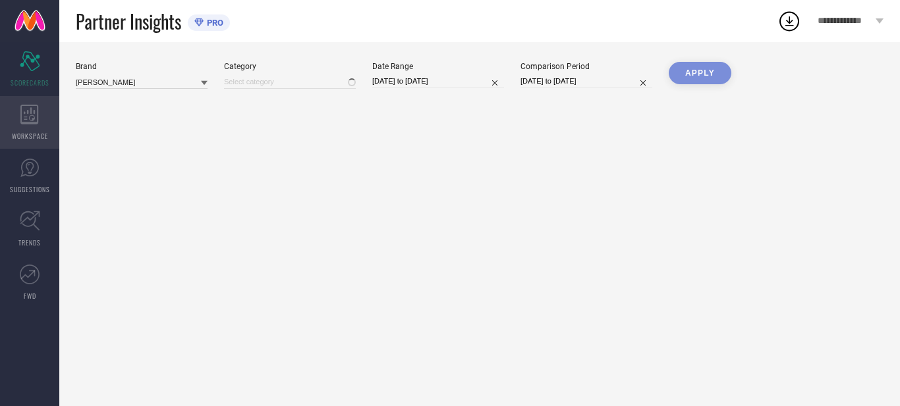
click at [25, 120] on icon at bounding box center [29, 115] width 18 height 20
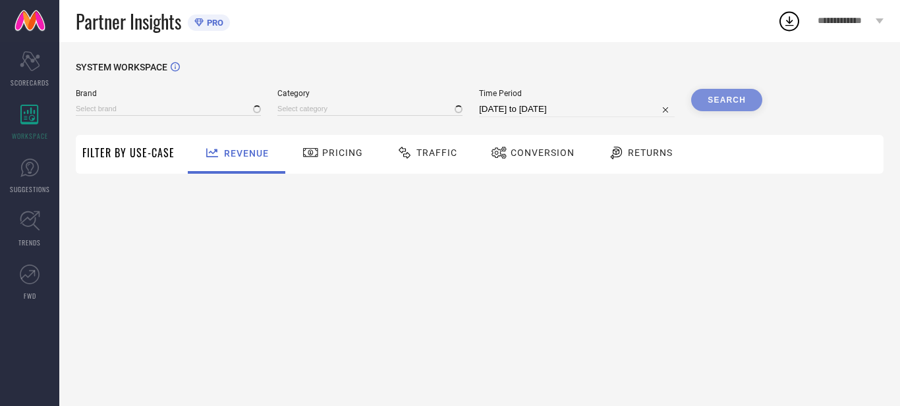
type input "[PERSON_NAME]"
type input "All"
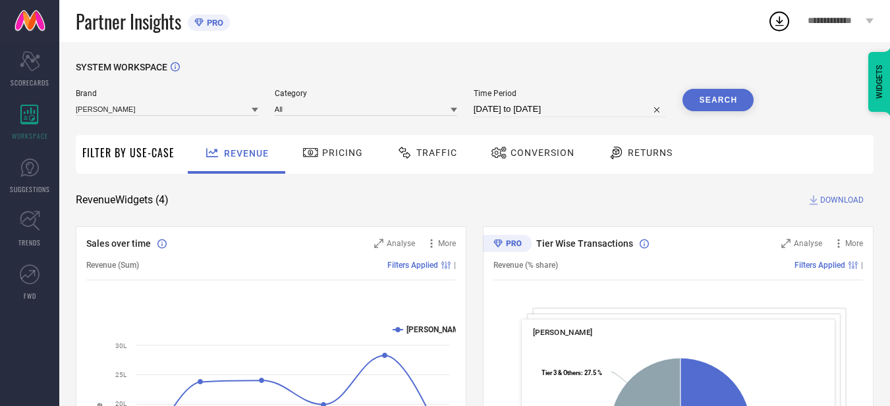
click at [544, 110] on input "[DATE] to [DATE]" at bounding box center [570, 109] width 193 height 16
select select "7"
select select "2025"
select select "8"
select select "2025"
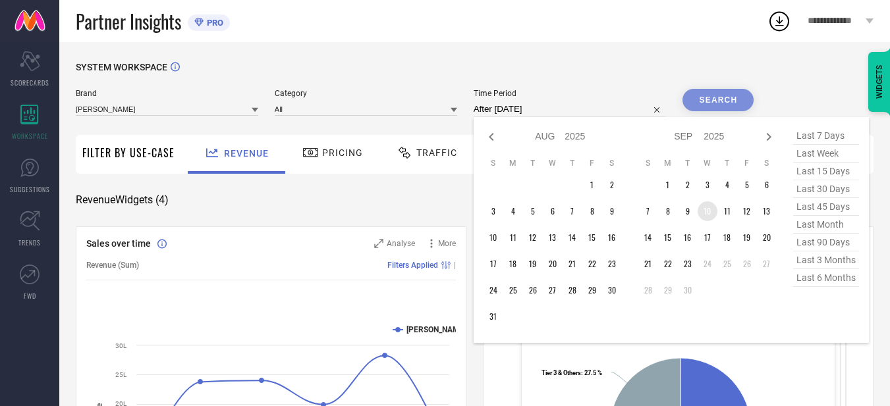
click at [710, 213] on td "10" at bounding box center [707, 212] width 20 height 20
type input "[DATE] to [DATE]"
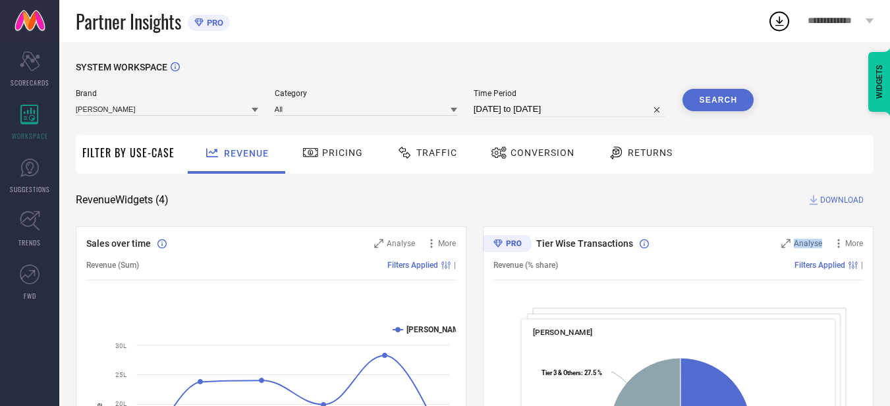
click at [724, 105] on button "Search" at bounding box center [717, 100] width 71 height 22
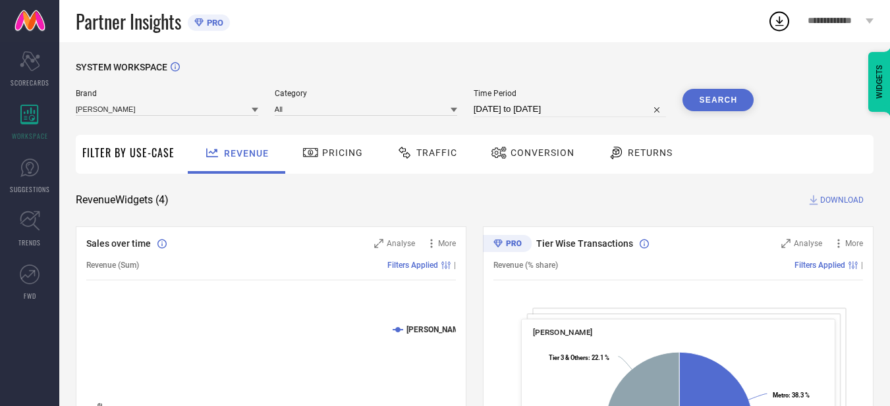
click at [843, 200] on span "DOWNLOAD" at bounding box center [841, 200] width 43 height 13
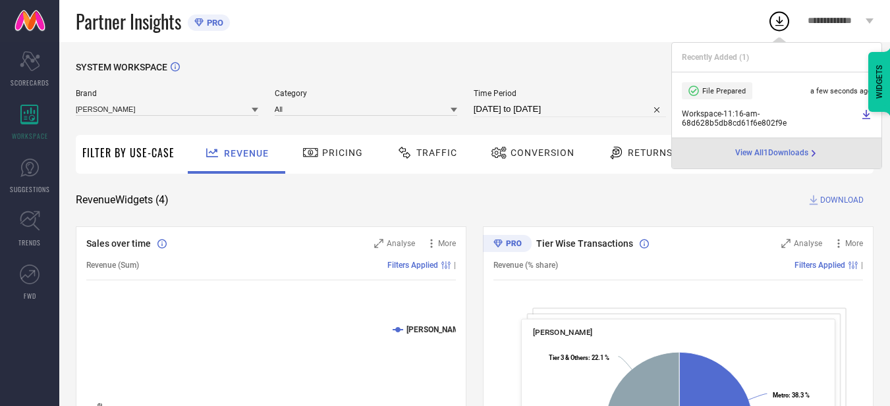
select select "8"
select select "2025"
select select "9"
select select "2025"
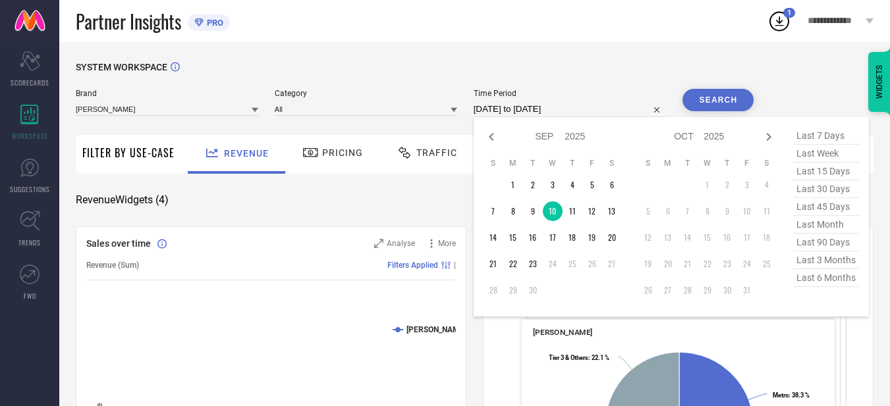
click at [585, 107] on input "[DATE] to [DATE]" at bounding box center [570, 109] width 193 height 16
click at [572, 208] on td "11" at bounding box center [572, 212] width 20 height 20
type input "[DATE] to [DATE]"
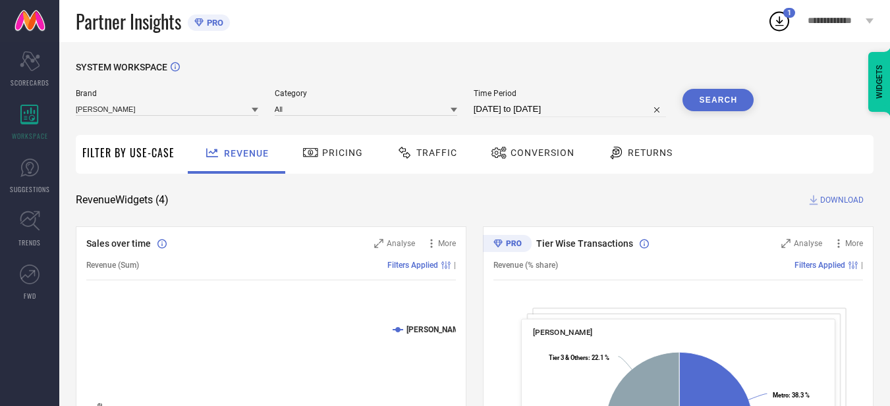
click at [715, 99] on button "Search" at bounding box center [717, 100] width 71 height 22
click at [833, 200] on span "DOWNLOAD" at bounding box center [841, 200] width 43 height 13
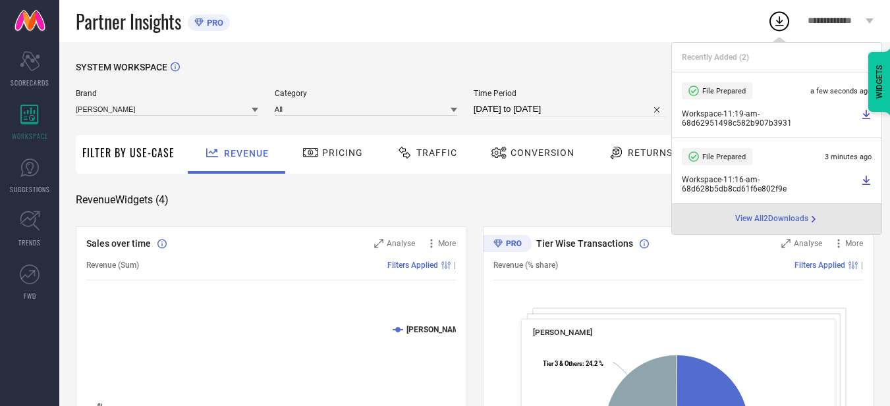
select select "8"
select select "2025"
select select "9"
select select "2025"
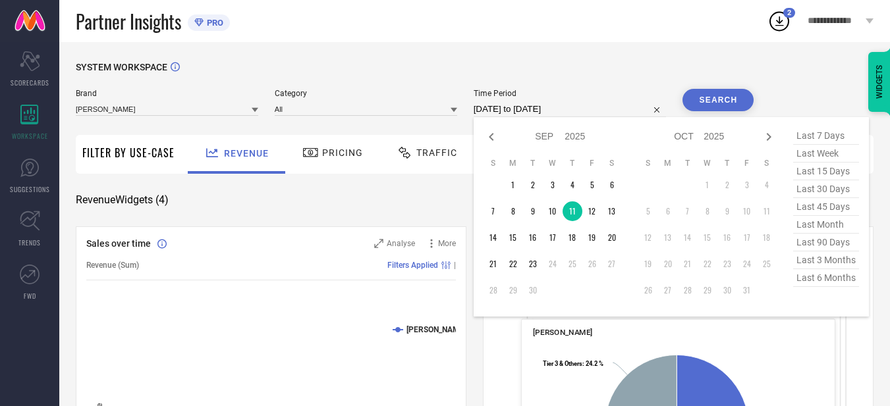
click at [580, 108] on input "[DATE] to [DATE]" at bounding box center [570, 109] width 193 height 16
click at [592, 213] on td "12" at bounding box center [592, 212] width 20 height 20
type input "[DATE] to [DATE]"
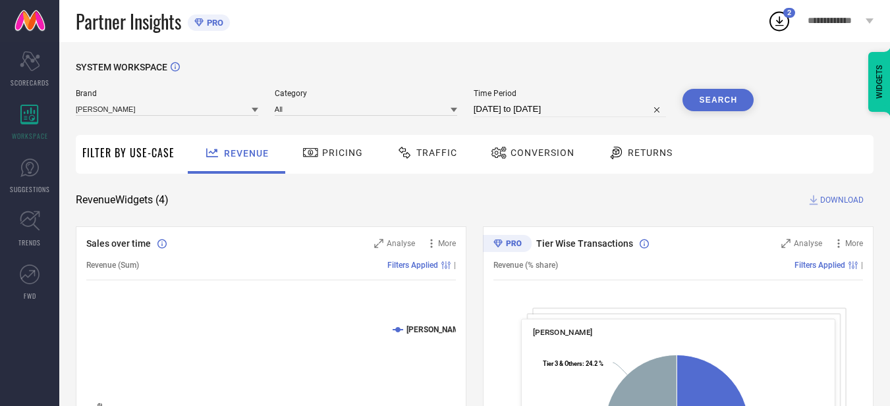
click at [720, 97] on button "Search" at bounding box center [717, 100] width 71 height 22
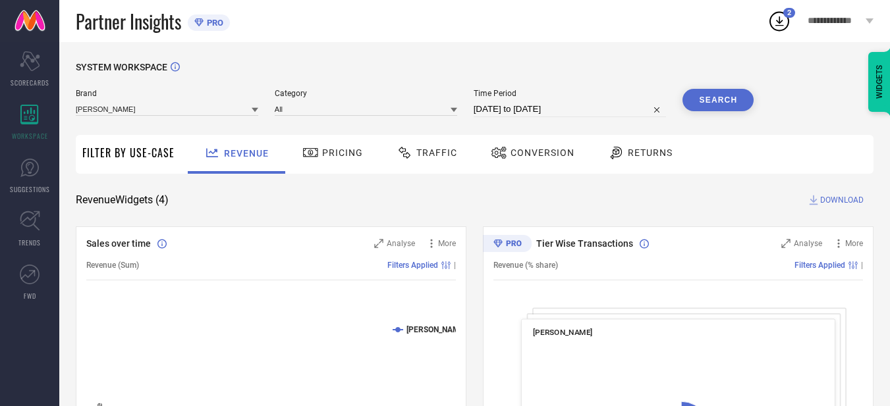
click at [815, 204] on icon at bounding box center [813, 200] width 13 height 13
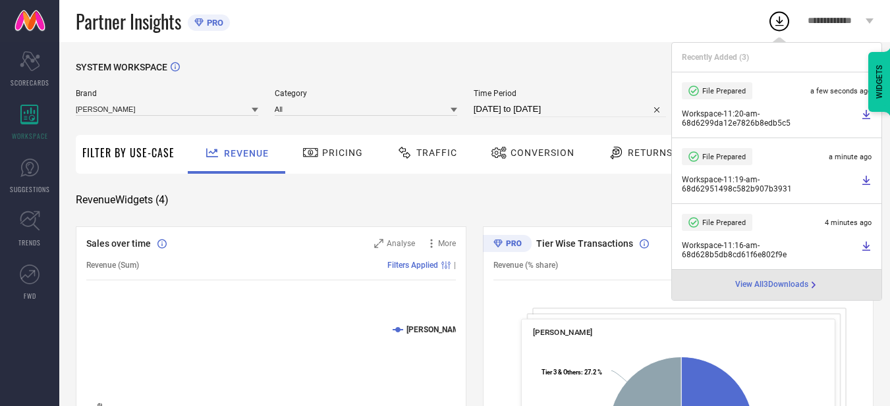
select select "8"
select select "2025"
select select "9"
select select "2025"
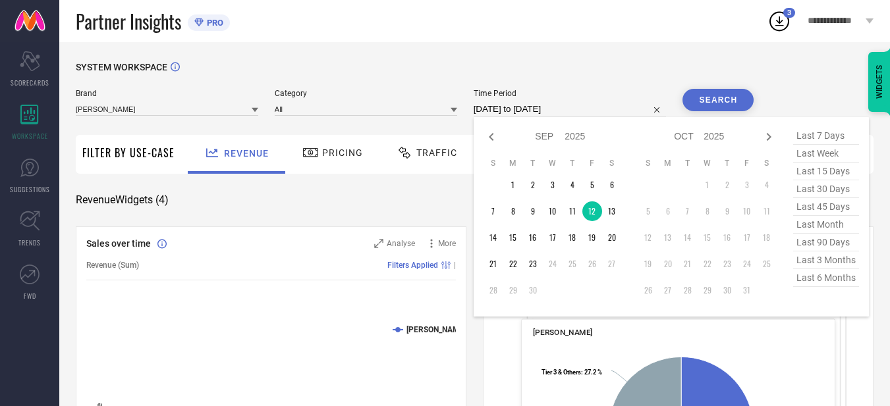
click at [599, 110] on input "[DATE] to [DATE]" at bounding box center [570, 109] width 193 height 16
click at [608, 214] on td "13" at bounding box center [612, 212] width 20 height 20
type input "[DATE] to [DATE]"
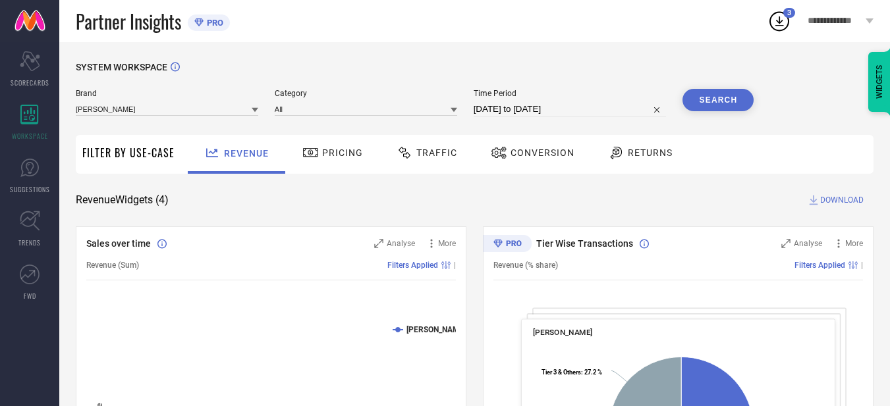
click at [707, 97] on button "Search" at bounding box center [717, 100] width 71 height 22
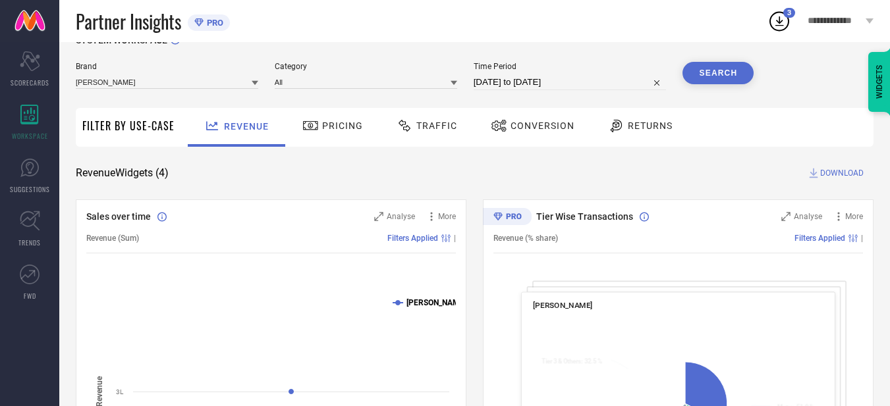
scroll to position [32, 0]
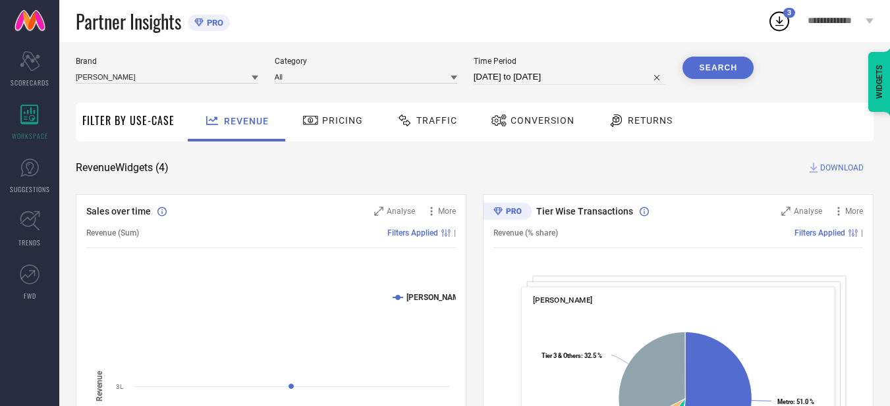
click at [848, 169] on span "DOWNLOAD" at bounding box center [841, 167] width 43 height 13
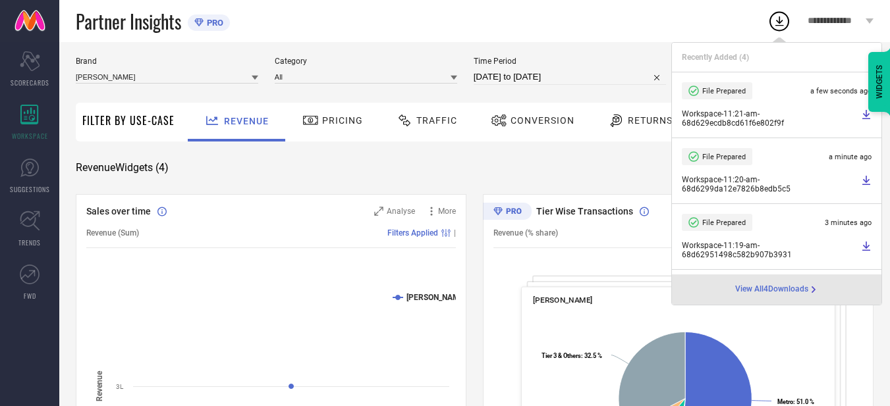
click at [599, 79] on input "[DATE] to [DATE]" at bounding box center [570, 77] width 193 height 16
select select "8"
select select "2025"
select select "9"
select select "2025"
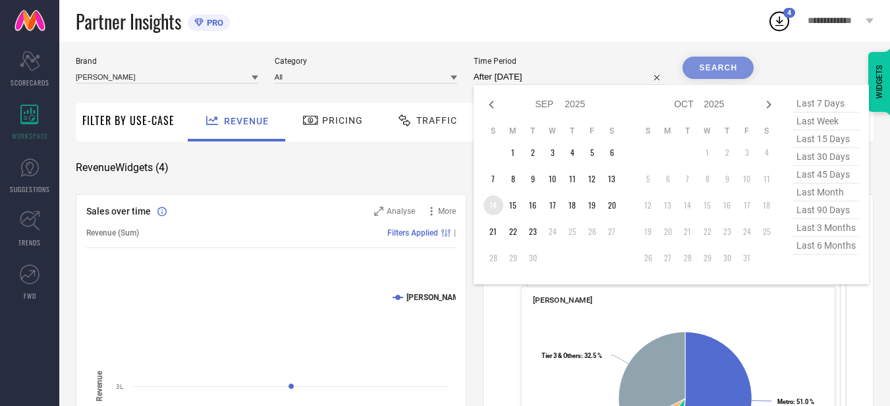
click at [498, 204] on td "14" at bounding box center [493, 206] width 20 height 20
type input "[DATE] to [DATE]"
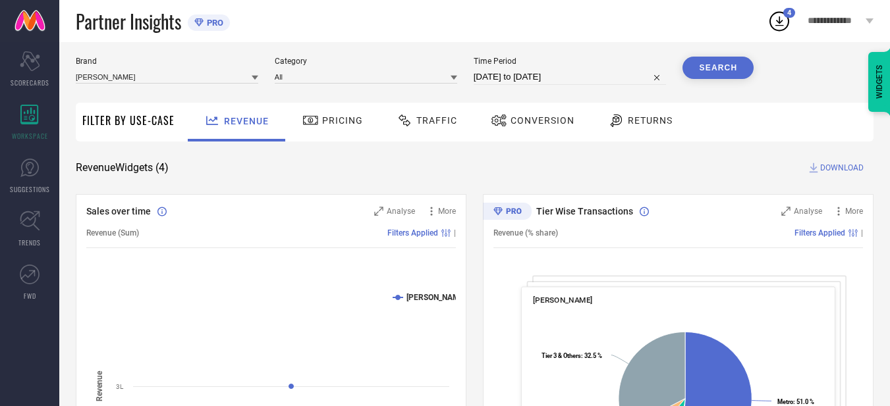
click at [746, 63] on button "Search" at bounding box center [717, 68] width 71 height 22
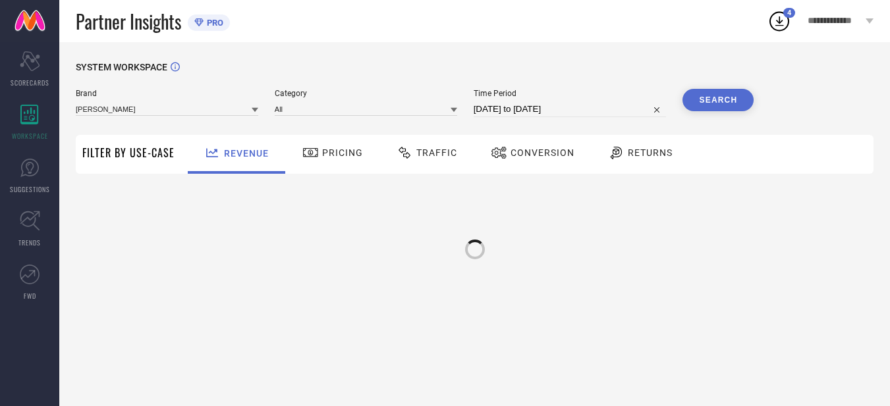
scroll to position [0, 0]
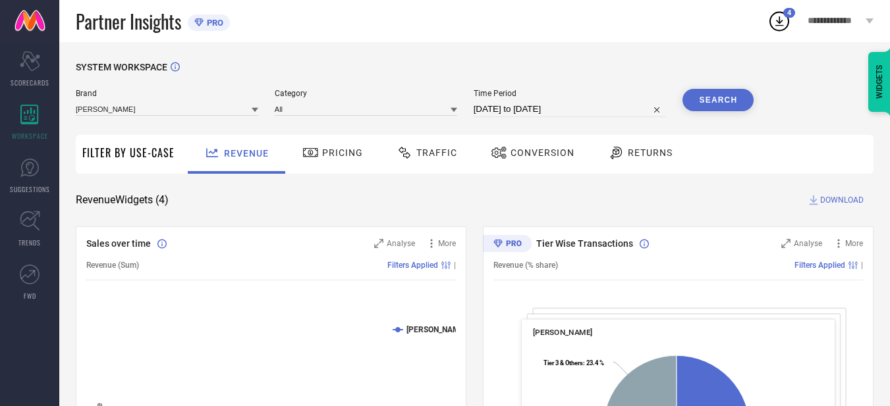
click at [819, 202] on icon at bounding box center [813, 200] width 13 height 13
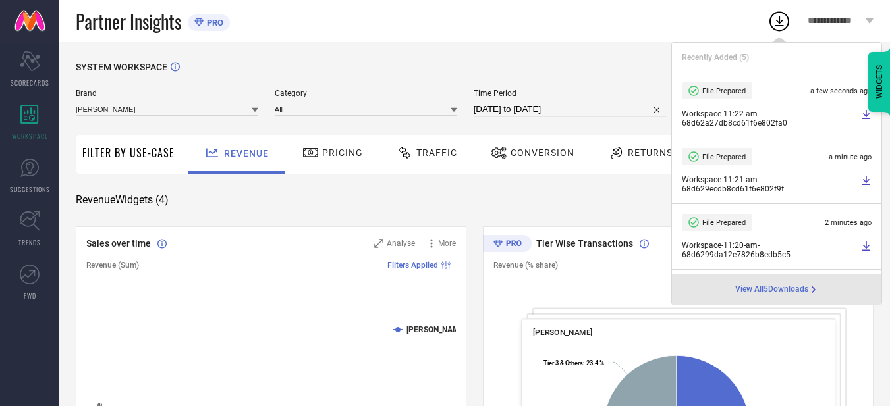
click at [589, 111] on input "[DATE] to [DATE]" at bounding box center [570, 109] width 193 height 16
select select "8"
select select "2025"
select select "9"
select select "2025"
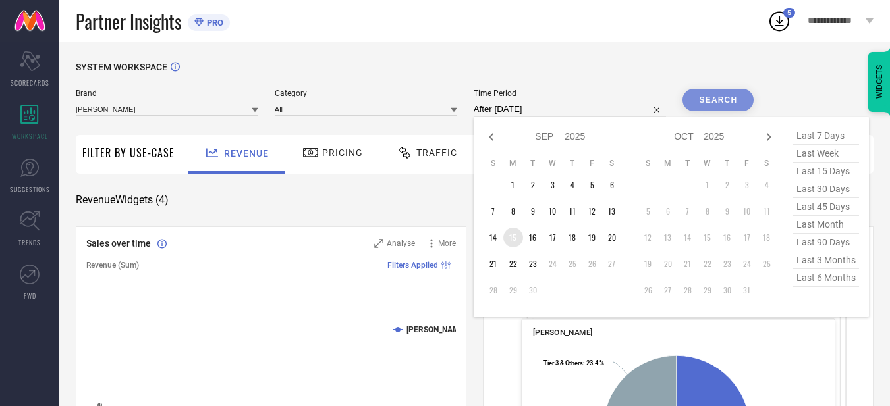
click at [520, 236] on td "15" at bounding box center [513, 238] width 20 height 20
type input "[DATE] to [DATE]"
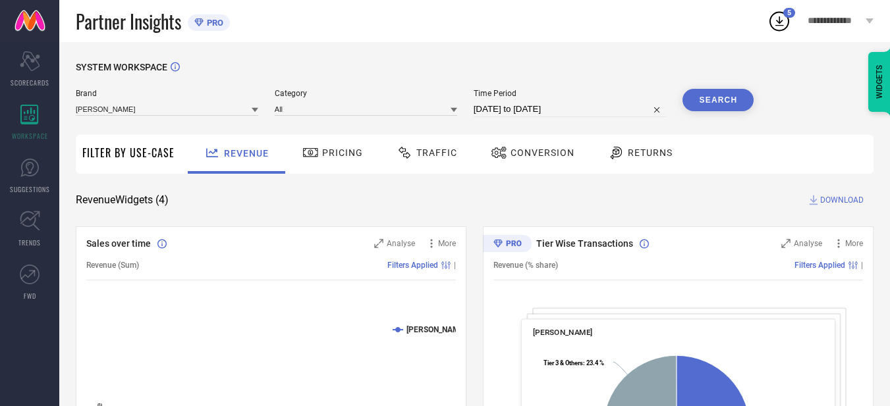
click at [711, 103] on button "Search" at bounding box center [717, 100] width 71 height 22
click at [844, 195] on span "DOWNLOAD" at bounding box center [841, 200] width 43 height 13
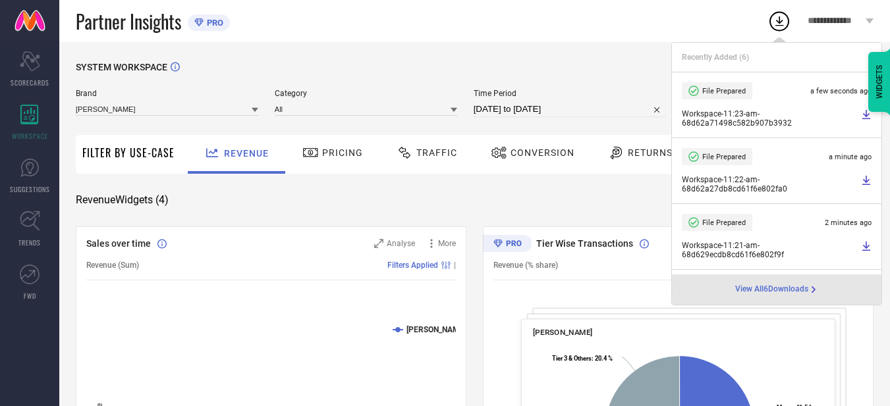
click at [570, 91] on span "Time Period" at bounding box center [570, 93] width 193 height 9
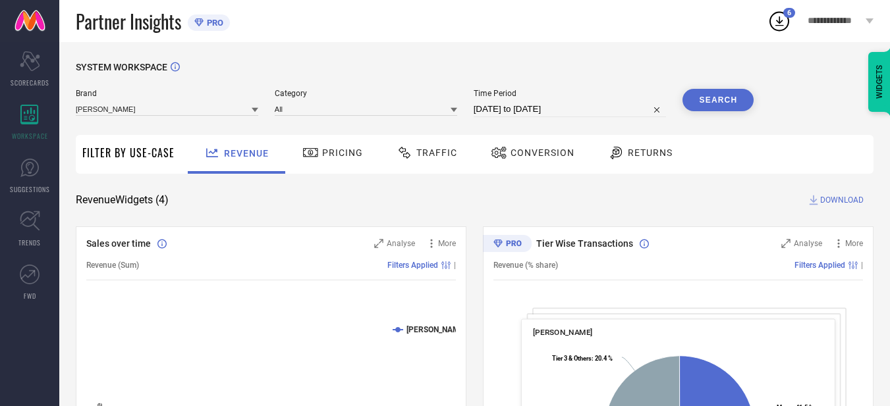
click at [582, 110] on input "[DATE] to [DATE]" at bounding box center [570, 109] width 193 height 16
select select "8"
select select "2025"
select select "9"
select select "2025"
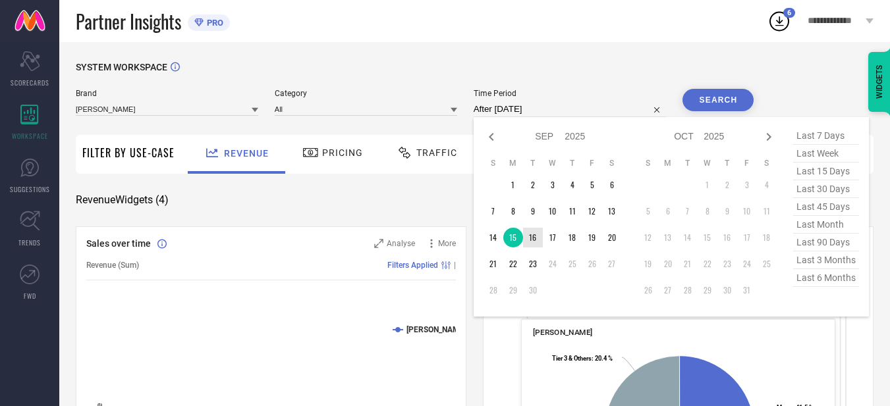
click at [537, 241] on td "16" at bounding box center [533, 238] width 20 height 20
type input "[DATE] to [DATE]"
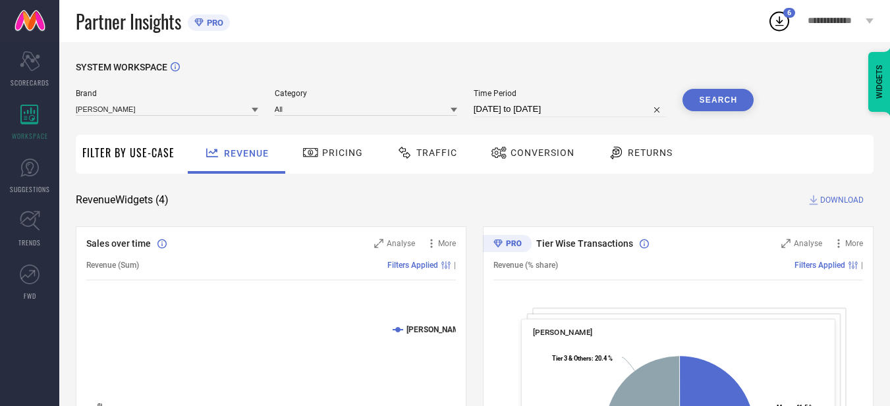
click at [738, 101] on button "Search" at bounding box center [717, 100] width 71 height 22
click at [836, 203] on span "DOWNLOAD" at bounding box center [841, 200] width 43 height 13
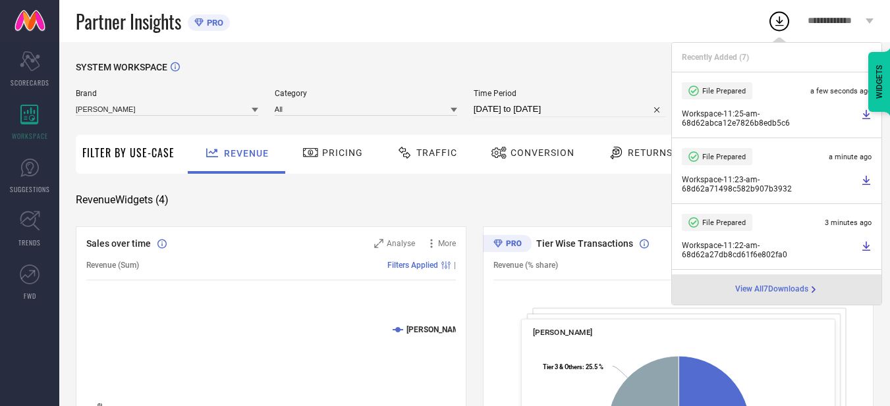
select select "8"
select select "2025"
select select "9"
select select "2025"
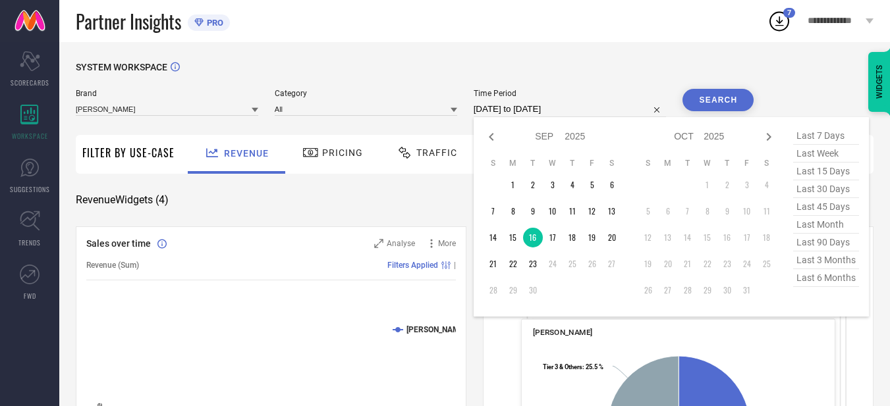
click at [591, 107] on input "[DATE] to [DATE]" at bounding box center [570, 109] width 193 height 16
click at [555, 240] on td "17" at bounding box center [553, 238] width 20 height 20
type input "[DATE] to [DATE]"
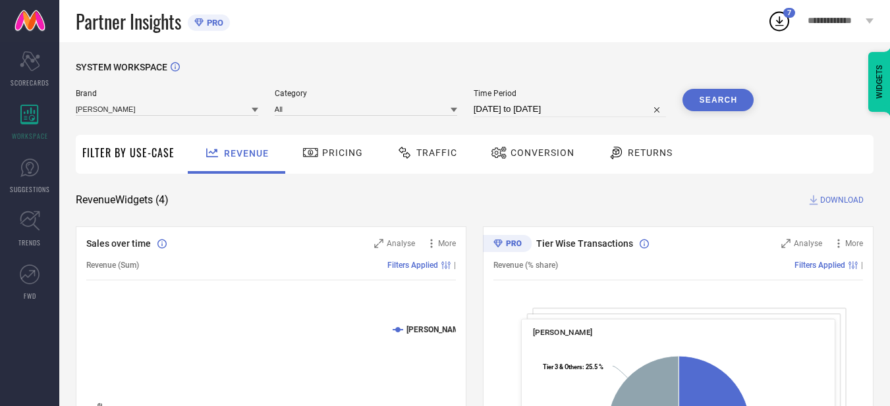
click at [726, 101] on button "Search" at bounding box center [717, 100] width 71 height 22
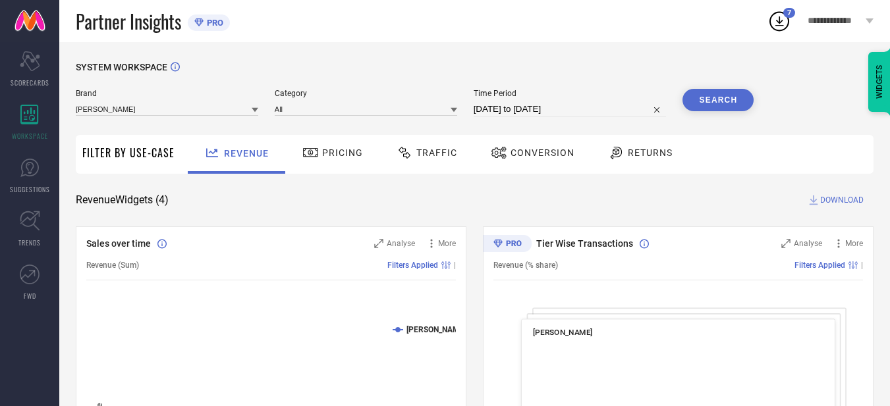
click at [826, 205] on span "DOWNLOAD" at bounding box center [841, 200] width 43 height 13
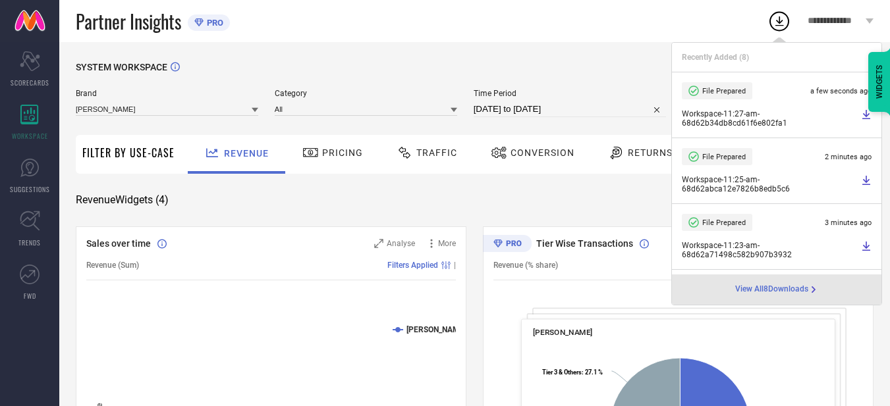
select select "8"
select select "2025"
select select "9"
select select "2025"
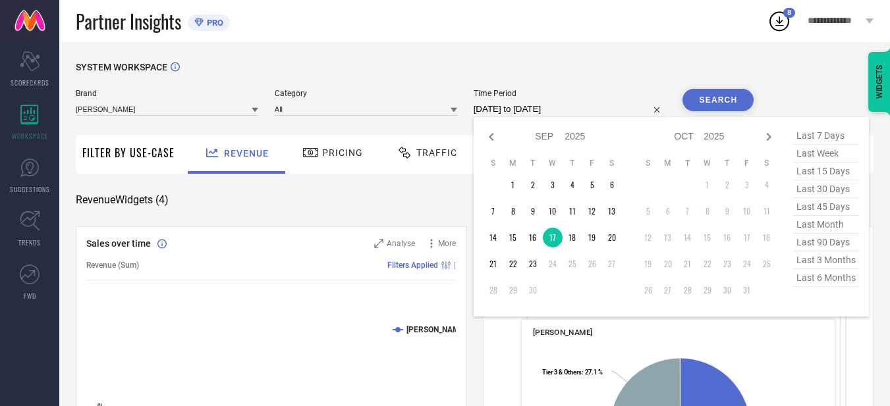
click at [584, 113] on input "[DATE] to [DATE]" at bounding box center [570, 109] width 193 height 16
click at [572, 234] on td "18" at bounding box center [572, 238] width 20 height 20
type input "[DATE] to [DATE]"
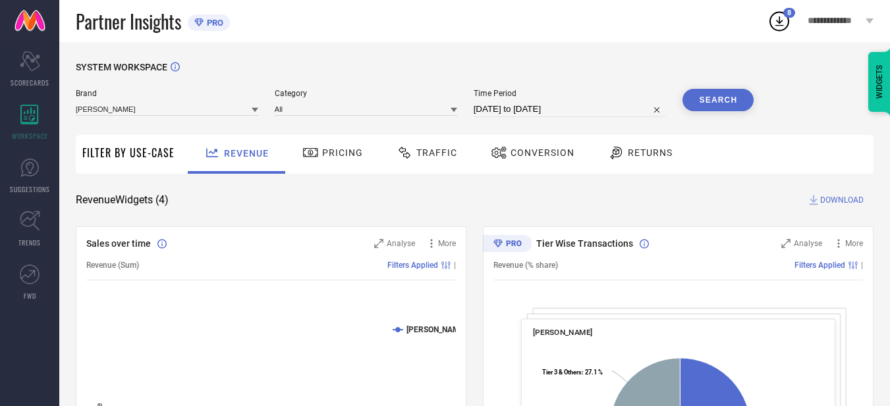
click at [682, 108] on div "Brand [PERSON_NAME] Category All Time Period [DATE] to [DATE] Search" at bounding box center [415, 103] width 678 height 28
click at [697, 109] on button "Search" at bounding box center [717, 100] width 71 height 22
click at [840, 195] on span "DOWNLOAD" at bounding box center [841, 200] width 43 height 13
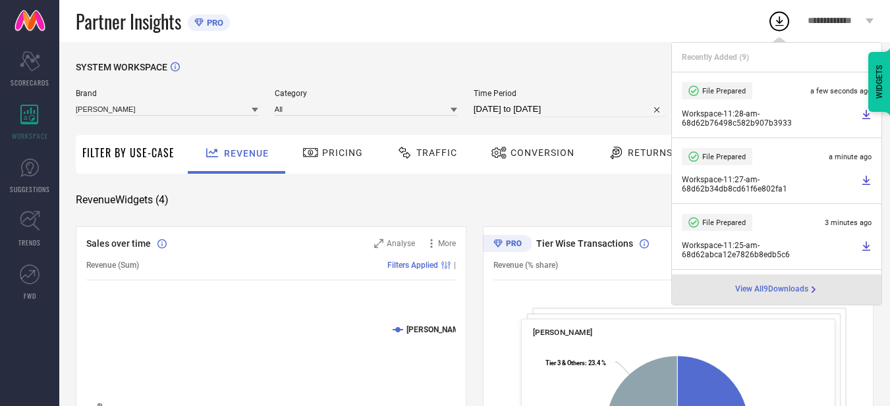
click at [580, 106] on input "[DATE] to [DATE]" at bounding box center [570, 109] width 193 height 16
select select "8"
select select "2025"
select select "9"
select select "2025"
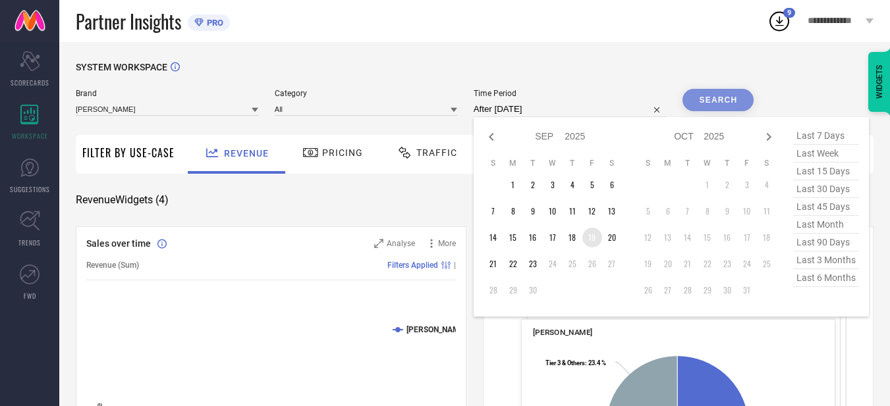
click at [597, 240] on td "19" at bounding box center [592, 238] width 20 height 20
type input "[DATE] to [DATE]"
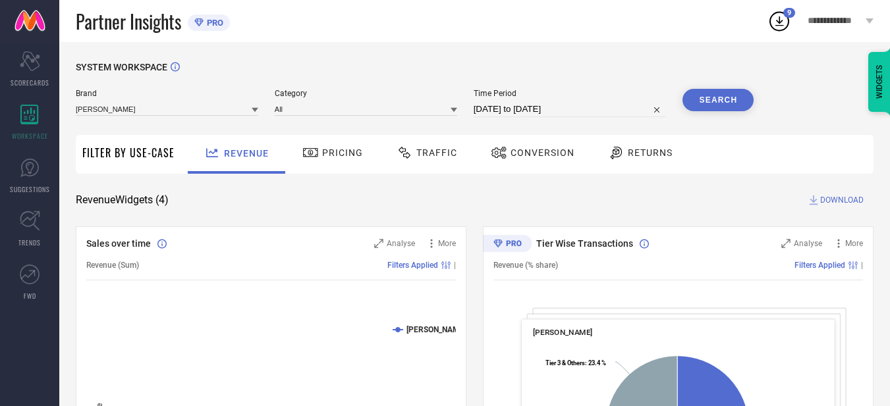
click at [702, 97] on button "Search" at bounding box center [717, 100] width 71 height 22
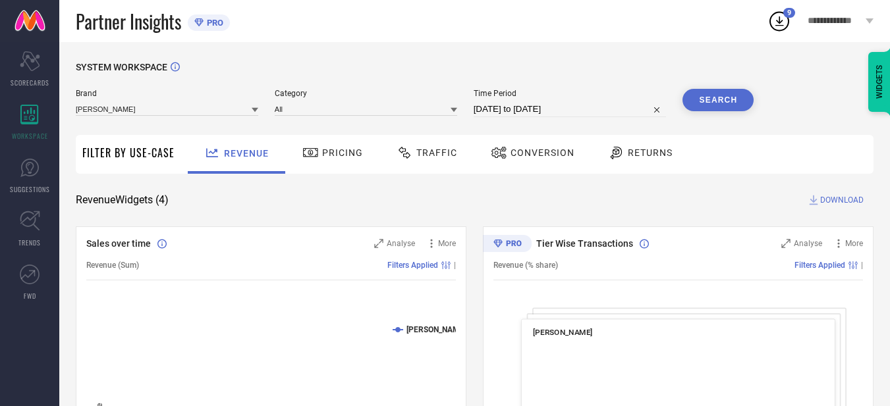
click at [844, 199] on span "DOWNLOAD" at bounding box center [841, 200] width 43 height 13
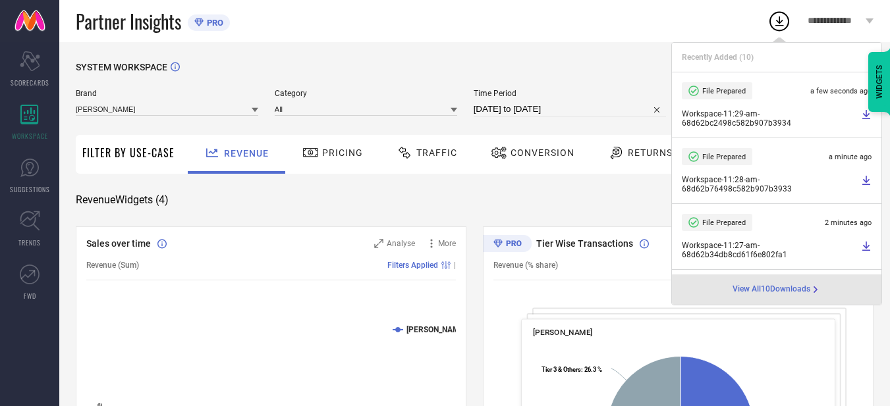
click at [593, 99] on div "Time Period [DATE] to [DATE]" at bounding box center [570, 103] width 193 height 28
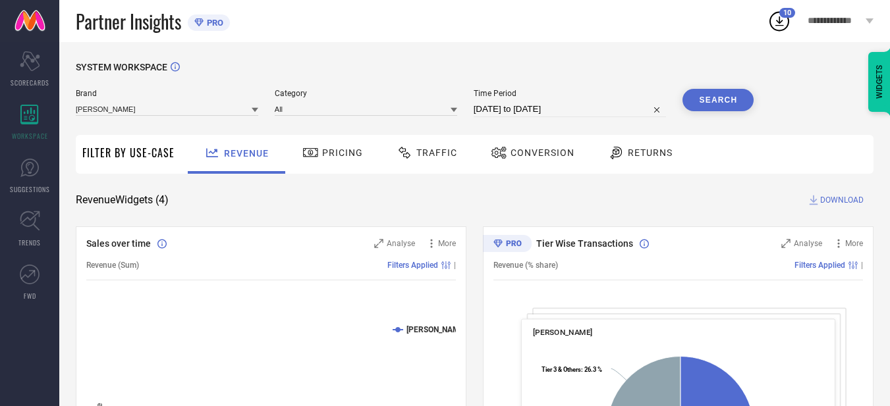
select select "8"
select select "2025"
select select "9"
select select "2025"
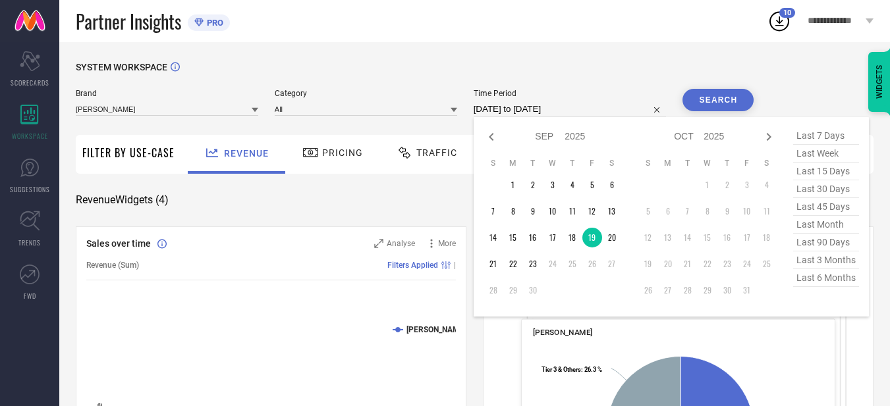
click at [593, 107] on input "[DATE] to [DATE]" at bounding box center [570, 109] width 193 height 16
click at [618, 234] on td "20" at bounding box center [612, 238] width 20 height 20
type input "[DATE] to [DATE]"
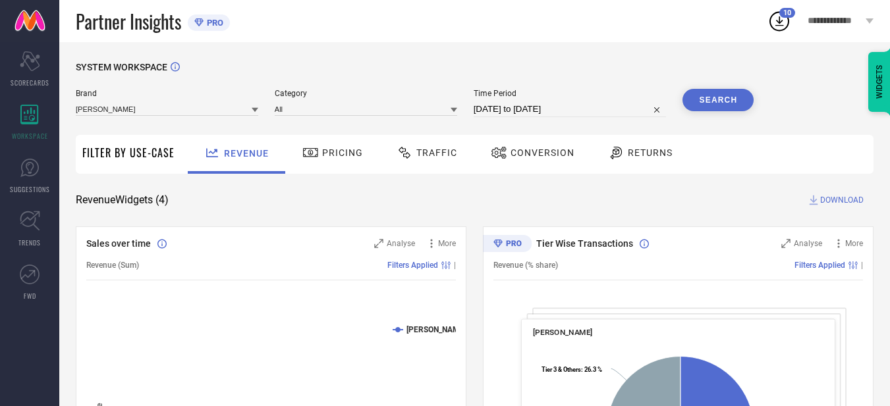
click at [703, 103] on button "Search" at bounding box center [717, 100] width 71 height 22
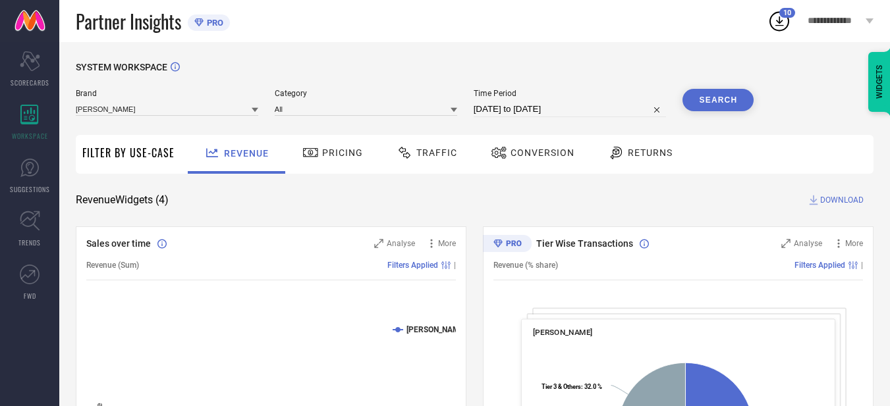
click at [852, 199] on span "DOWNLOAD" at bounding box center [841, 200] width 43 height 13
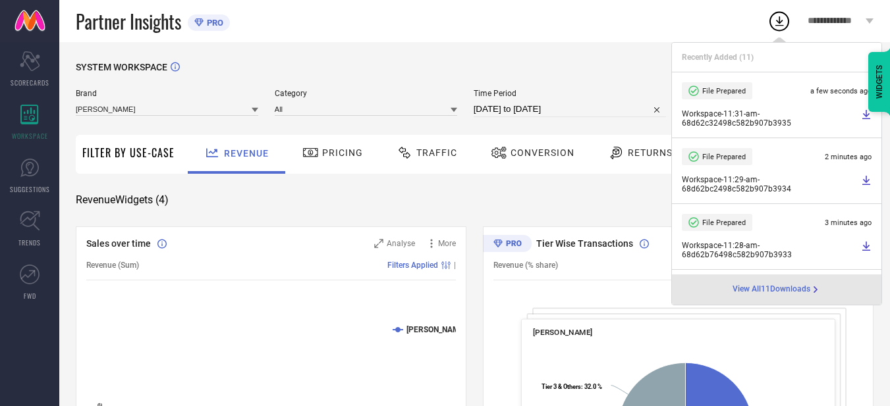
select select "8"
select select "2025"
select select "9"
select select "2025"
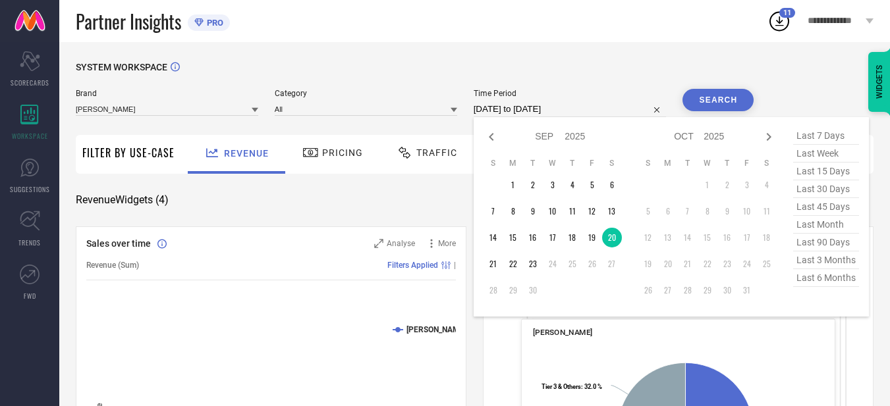
click at [579, 115] on input "[DATE] to [DATE]" at bounding box center [570, 109] width 193 height 16
click at [489, 269] on td "21" at bounding box center [493, 264] width 20 height 20
type input "[DATE] to [DATE]"
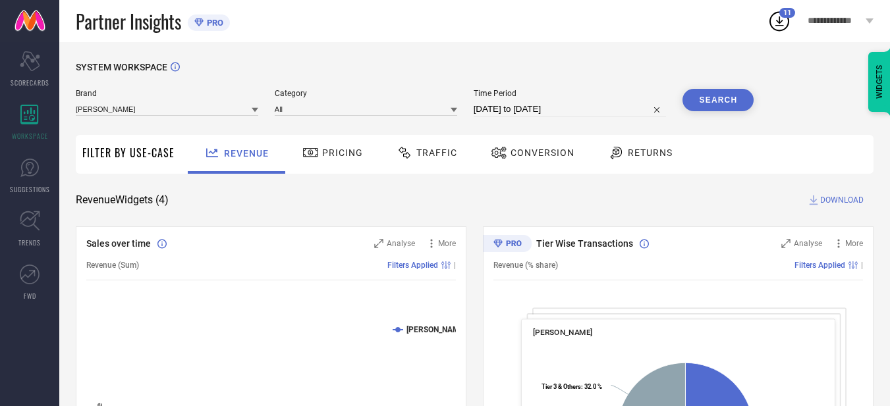
click at [723, 108] on button "Search" at bounding box center [717, 100] width 71 height 22
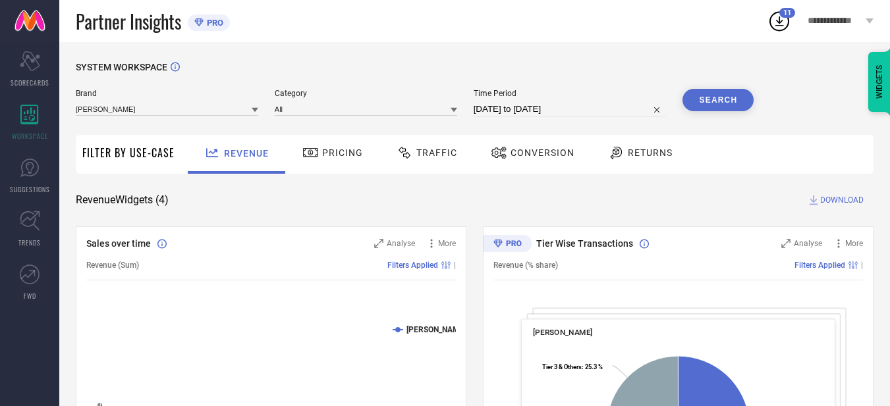
click at [822, 197] on span "DOWNLOAD" at bounding box center [841, 200] width 43 height 13
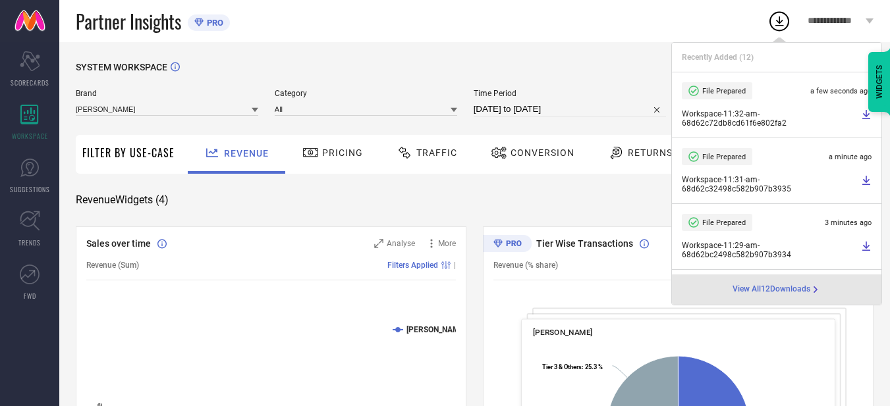
select select "8"
select select "2025"
select select "9"
select select "2025"
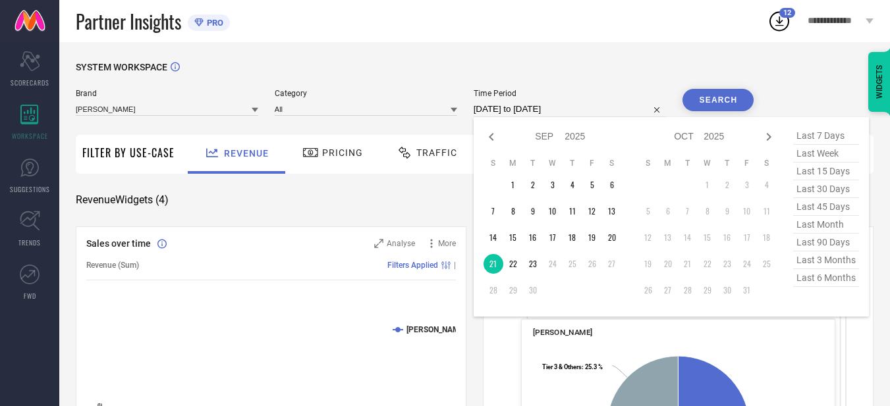
click at [572, 109] on input "[DATE] to [DATE]" at bounding box center [570, 109] width 193 height 16
click at [508, 265] on td "22" at bounding box center [513, 264] width 20 height 20
type input "[DATE] to [DATE]"
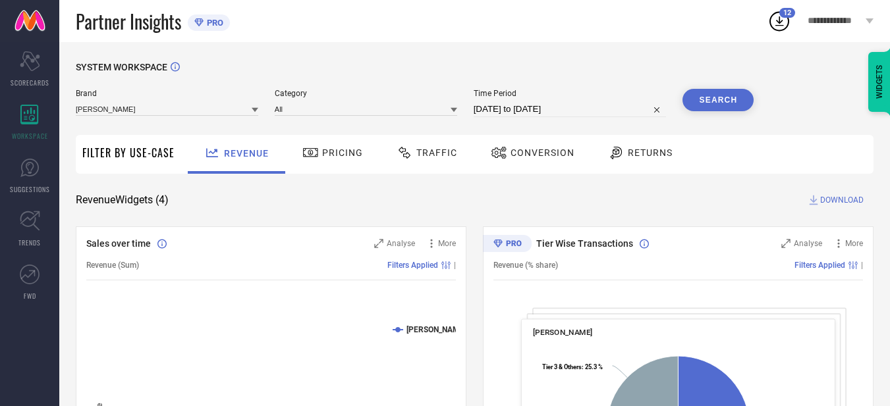
click at [714, 101] on button "Search" at bounding box center [717, 100] width 71 height 22
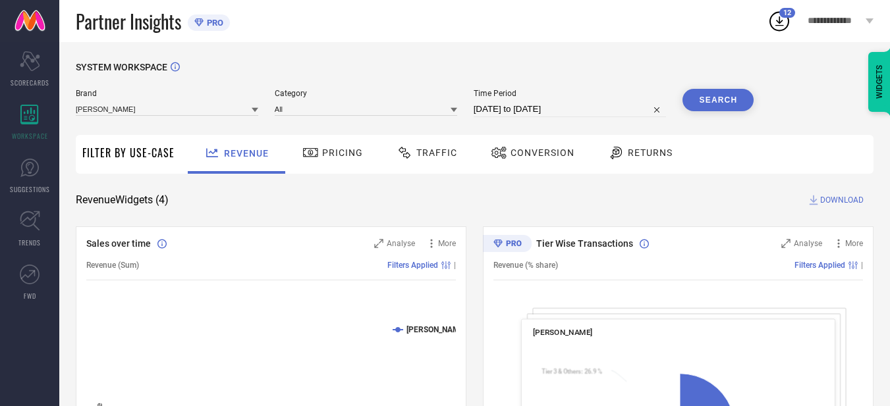
click at [817, 200] on icon at bounding box center [813, 201] width 9 height 10
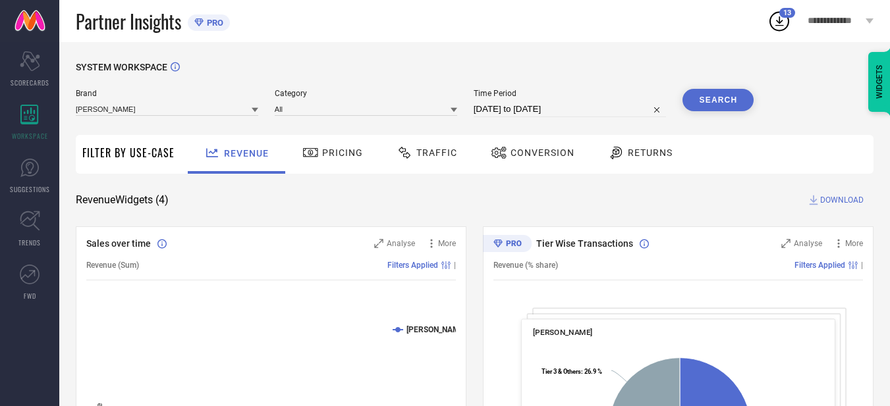
click at [818, 200] on icon at bounding box center [813, 200] width 13 height 13
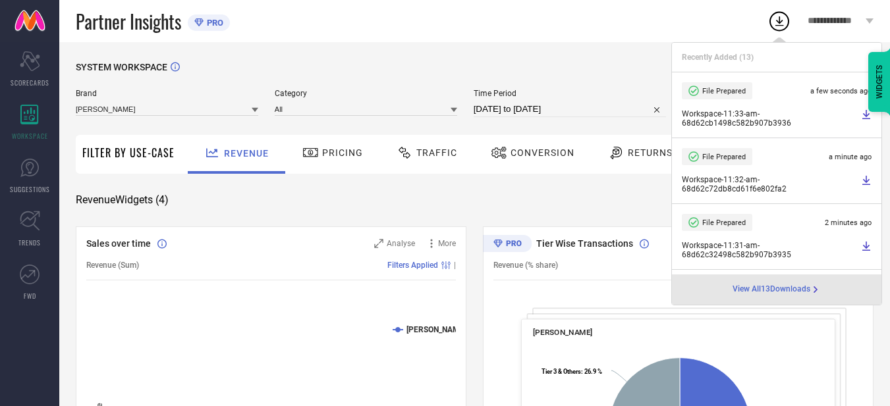
select select "8"
select select "2025"
select select "9"
select select "2025"
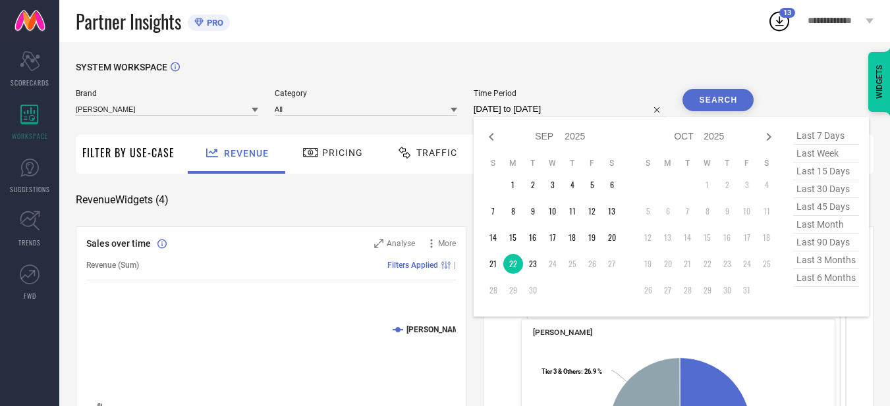
click at [590, 105] on input "[DATE] to [DATE]" at bounding box center [570, 109] width 193 height 16
click at [537, 271] on td "23" at bounding box center [533, 264] width 20 height 20
type input "[DATE] to [DATE]"
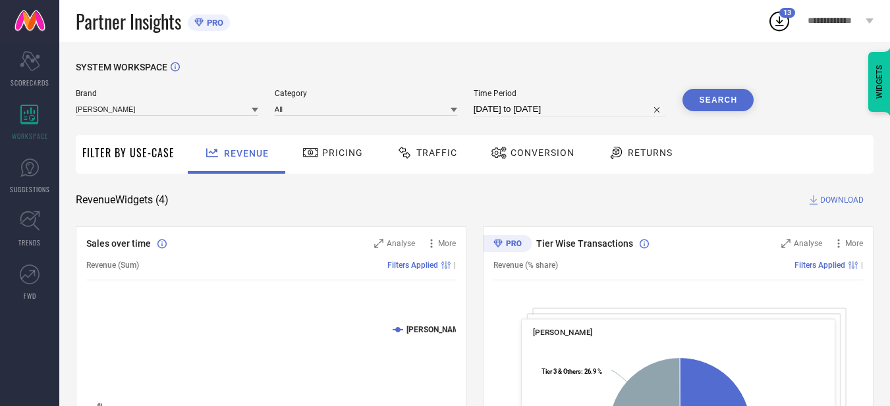
click at [721, 104] on button "Search" at bounding box center [717, 100] width 71 height 22
click at [845, 199] on span "DOWNLOAD" at bounding box center [841, 200] width 43 height 13
click at [828, 201] on span "DOWNLOAD" at bounding box center [841, 200] width 43 height 13
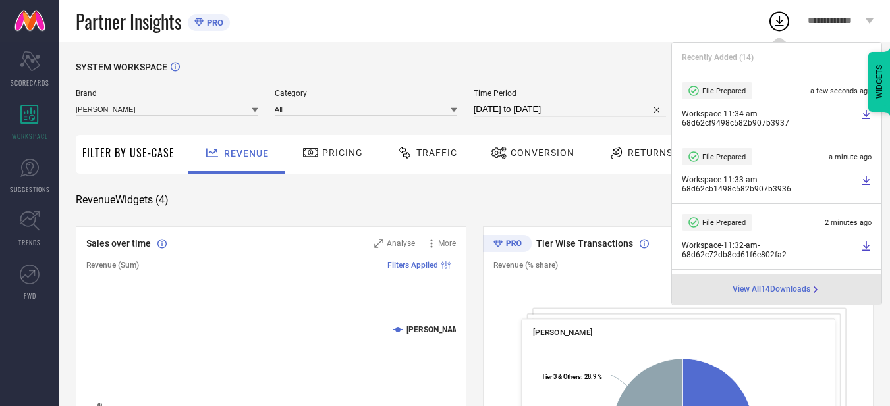
select select "8"
select select "2025"
select select "9"
select select "2025"
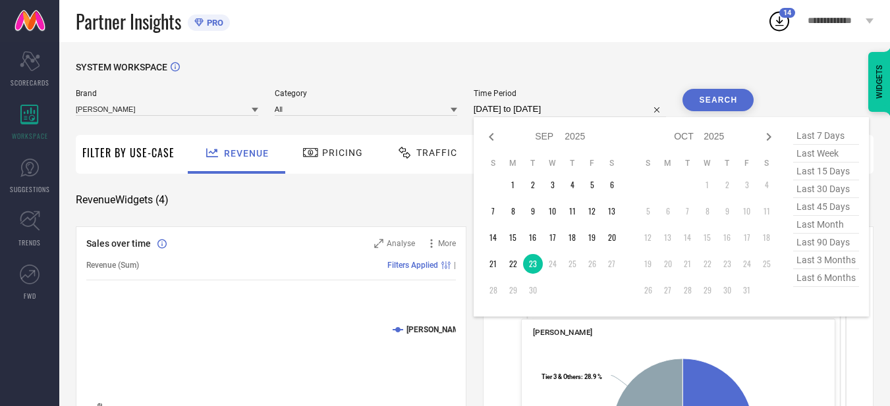
click at [595, 113] on input "[DATE] to [DATE]" at bounding box center [570, 109] width 193 height 16
click at [500, 236] on td "14" at bounding box center [493, 238] width 20 height 20
type input "[DATE] to [DATE]"
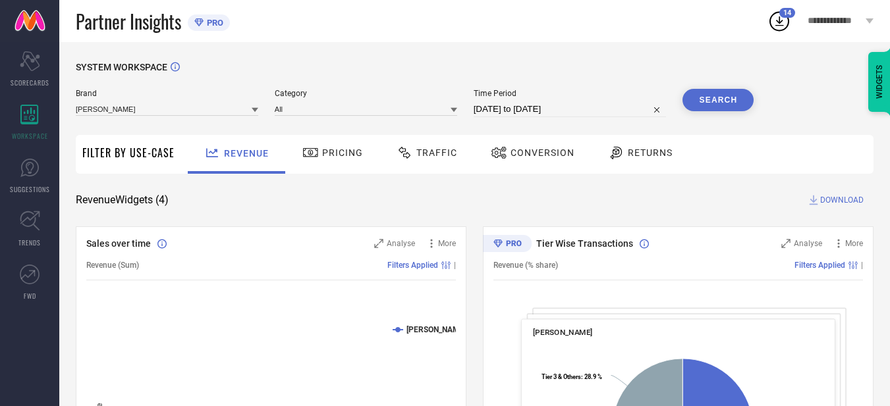
click at [723, 103] on button "Search" at bounding box center [717, 100] width 71 height 22
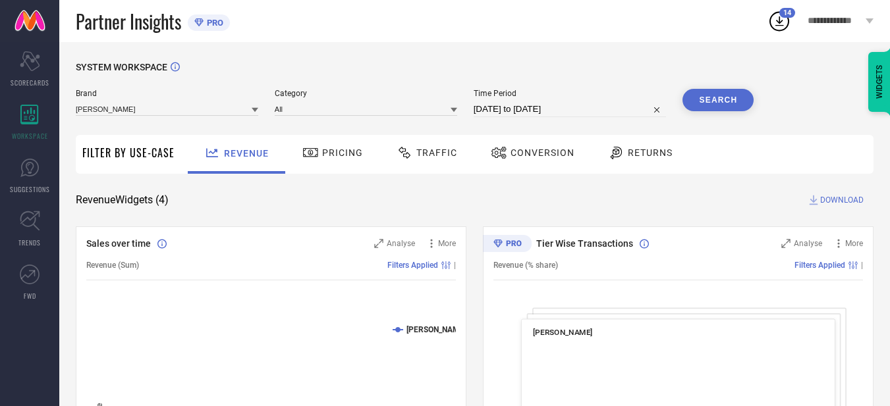
click at [432, 157] on span "Traffic" at bounding box center [436, 153] width 41 height 11
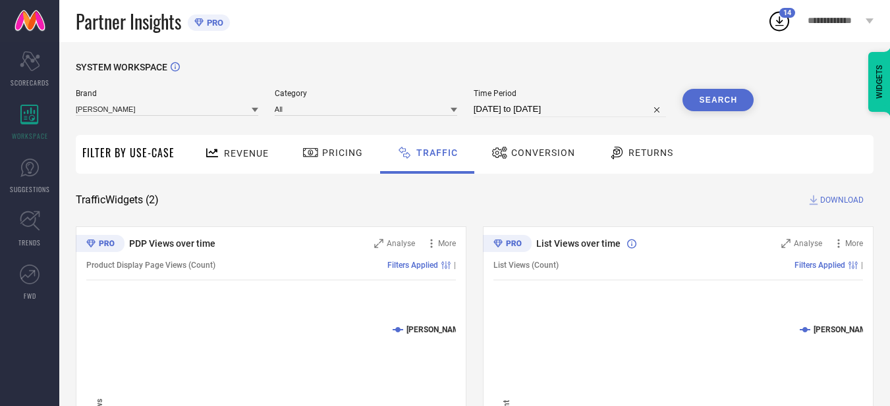
drag, startPoint x: 591, startPoint y: 99, endPoint x: 586, endPoint y: 111, distance: 12.1
click at [586, 111] on div "Time Period [DATE] to [DATE]" at bounding box center [570, 103] width 193 height 28
select select "8"
select select "2025"
select select "9"
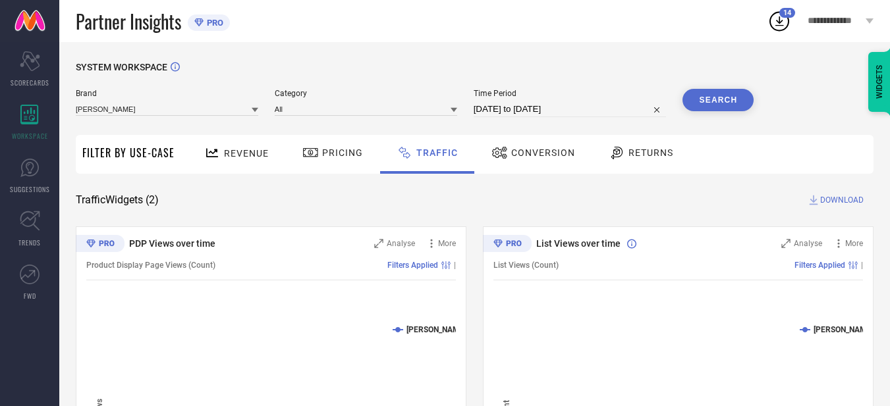
select select "2025"
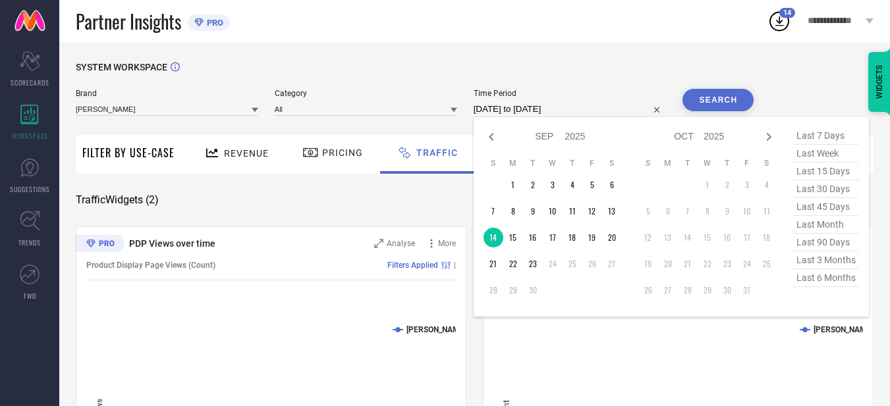
click at [586, 111] on input "[DATE] to [DATE]" at bounding box center [570, 109] width 193 height 16
click at [521, 236] on td "15" at bounding box center [513, 238] width 20 height 20
type input "[DATE] to [DATE]"
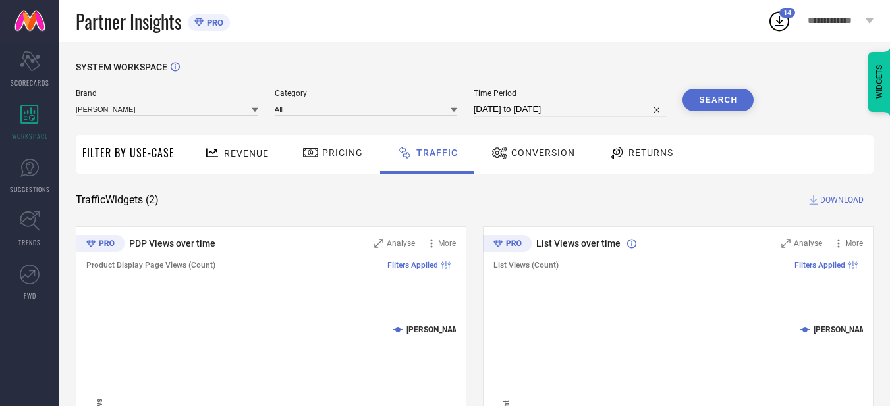
click at [704, 106] on button "Search" at bounding box center [717, 100] width 71 height 22
click at [706, 104] on button "Search" at bounding box center [717, 100] width 71 height 22
click at [603, 112] on input "[DATE] to [DATE]" at bounding box center [570, 109] width 193 height 16
select select "8"
select select "2025"
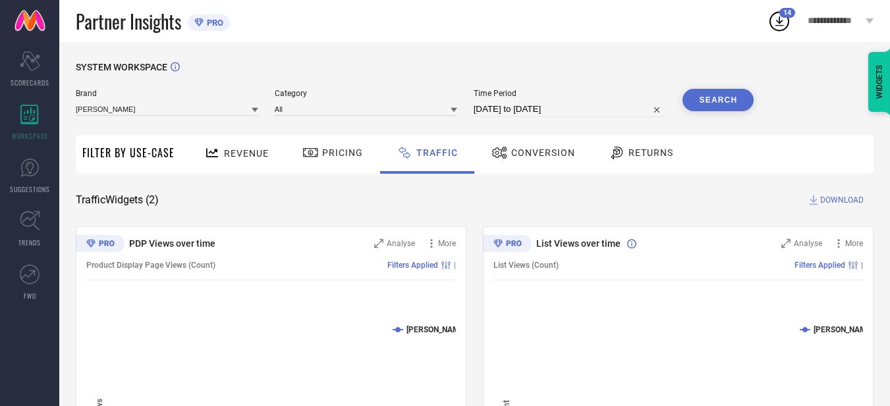
select select "9"
select select "2025"
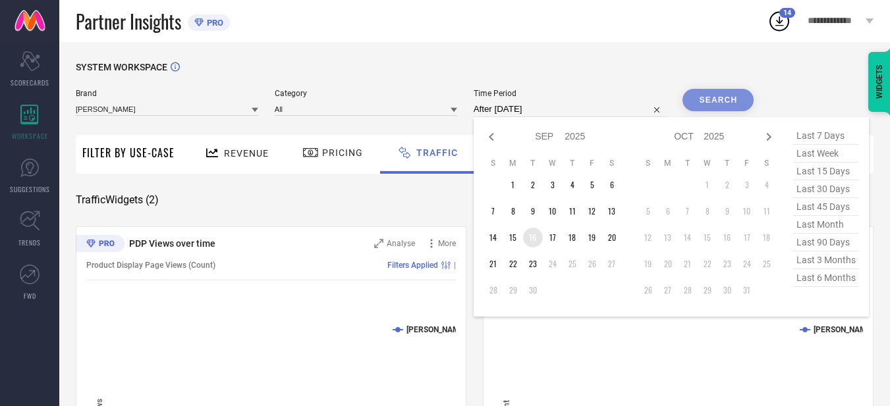
click at [538, 242] on td "16" at bounding box center [533, 238] width 20 height 20
type input "[DATE] to [DATE]"
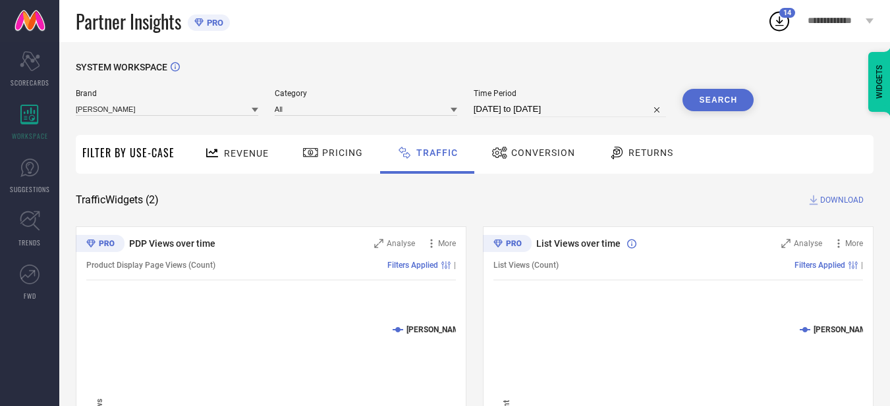
click at [713, 101] on button "Search" at bounding box center [717, 100] width 71 height 22
select select "8"
select select "2025"
select select "9"
select select "2025"
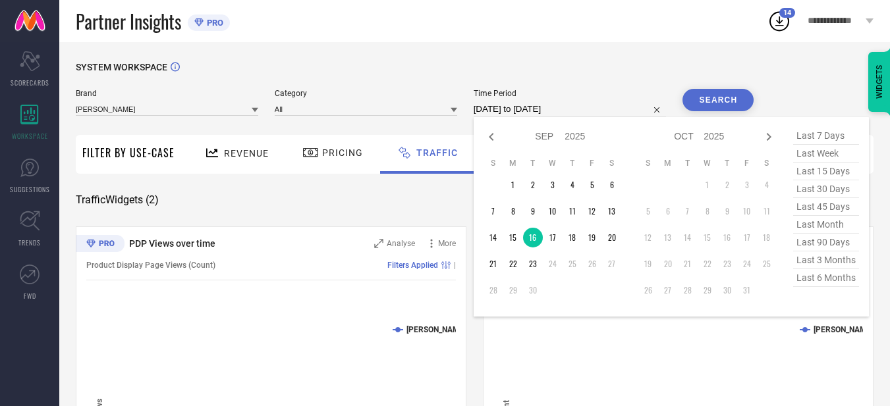
click at [595, 111] on input "[DATE] to [DATE]" at bounding box center [570, 109] width 193 height 16
click at [549, 236] on td "17" at bounding box center [553, 238] width 20 height 20
type input "[DATE] to [DATE]"
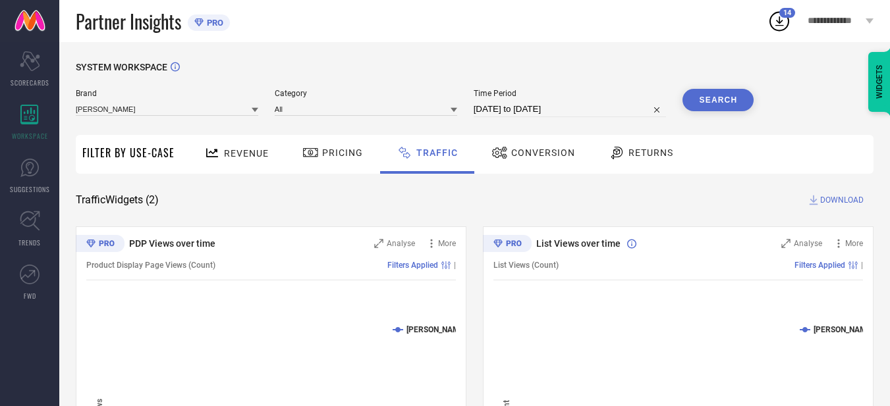
click at [709, 103] on button "Search" at bounding box center [717, 100] width 71 height 22
select select "8"
select select "2025"
select select "9"
select select "2025"
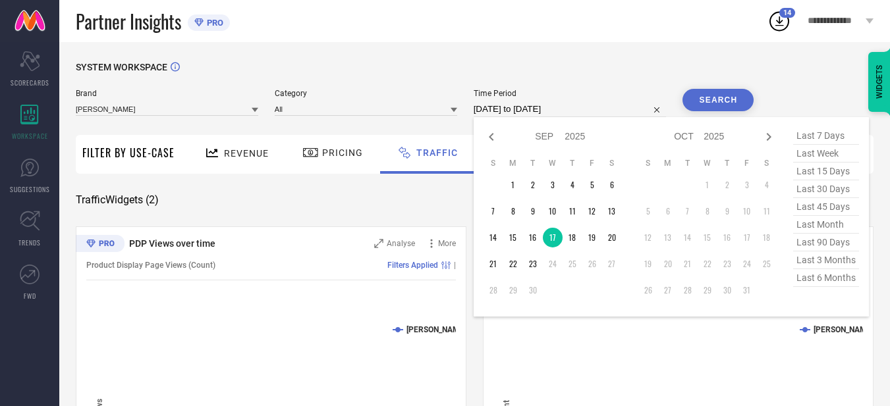
click at [591, 104] on input "[DATE] to [DATE]" at bounding box center [570, 109] width 193 height 16
click at [576, 235] on td "18" at bounding box center [572, 238] width 20 height 20
type input "[DATE] to [DATE]"
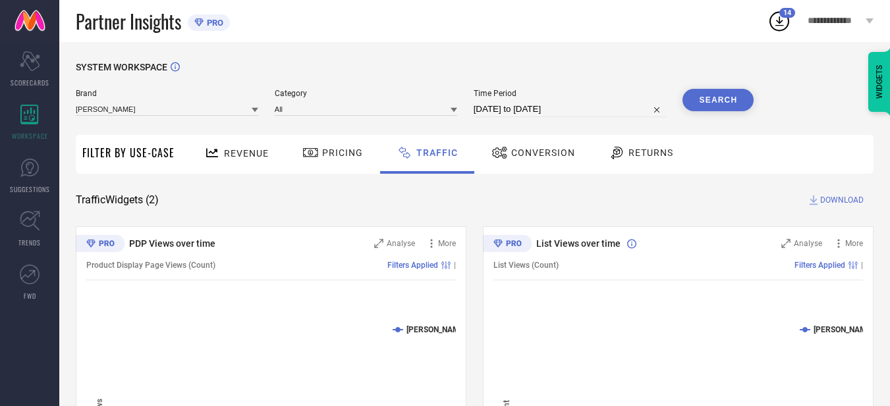
click at [742, 90] on button "Search" at bounding box center [717, 100] width 71 height 22
select select "8"
select select "2025"
select select "9"
select select "2025"
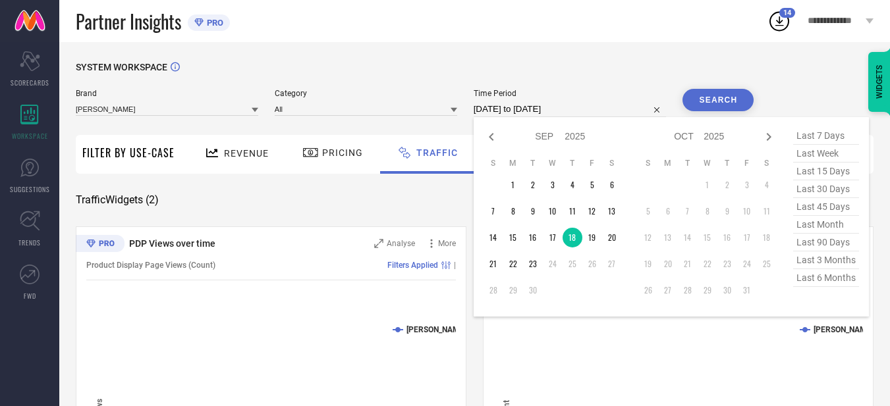
click at [584, 108] on input "[DATE] to [DATE]" at bounding box center [570, 109] width 193 height 16
click at [597, 238] on td "19" at bounding box center [592, 238] width 20 height 20
type input "[DATE] to [DATE]"
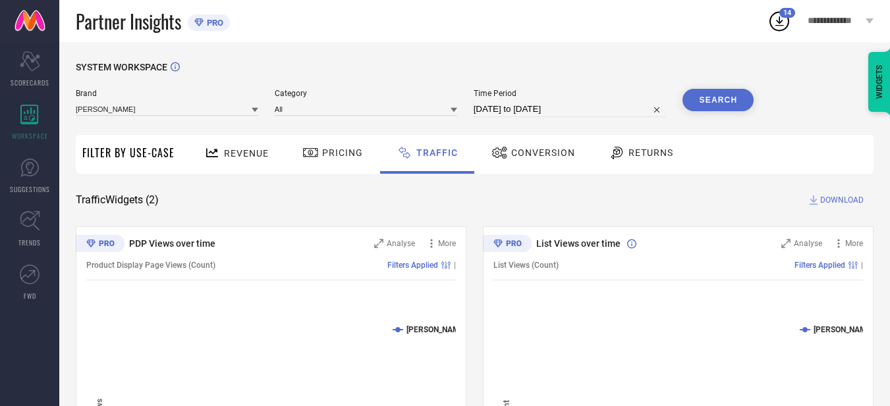
click at [711, 102] on button "Search" at bounding box center [717, 100] width 71 height 22
select select "8"
select select "2025"
select select "9"
select select "2025"
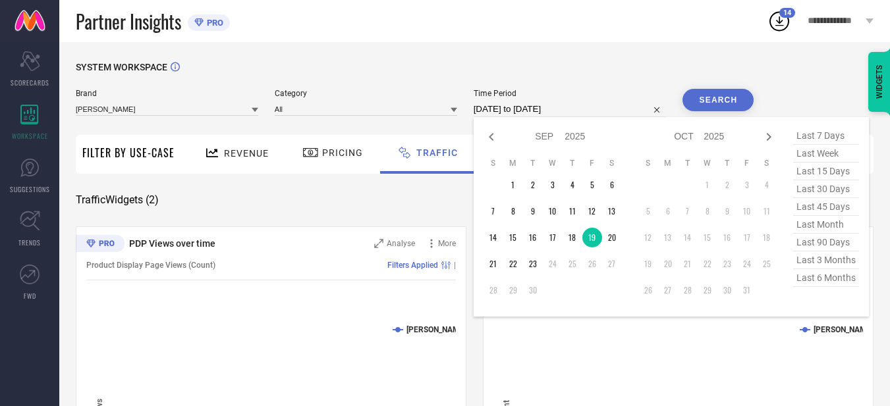
click at [587, 107] on input "[DATE] to [DATE]" at bounding box center [570, 109] width 193 height 16
click at [609, 241] on td "20" at bounding box center [612, 238] width 20 height 20
type input "[DATE] to [DATE]"
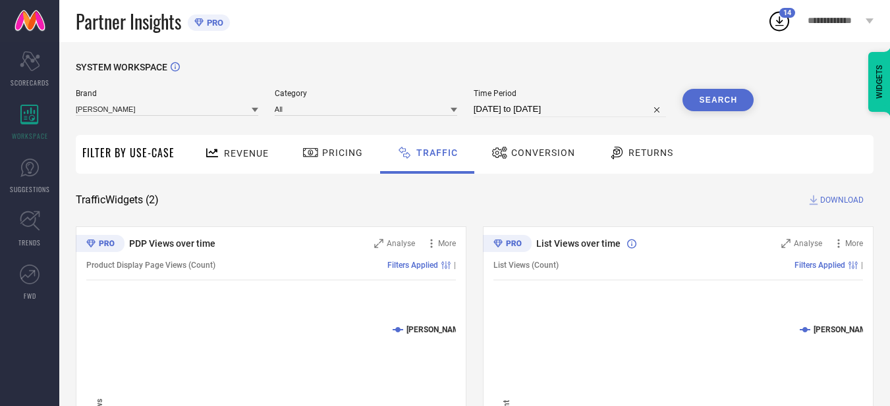
click at [701, 98] on button "Search" at bounding box center [717, 100] width 71 height 22
select select "8"
select select "2025"
select select "9"
select select "2025"
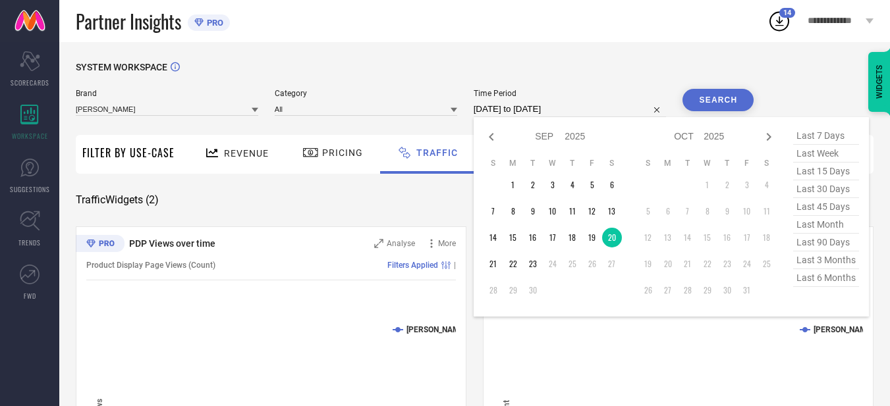
click at [592, 107] on input "[DATE] to [DATE]" at bounding box center [570, 109] width 193 height 16
click at [498, 268] on td "21" at bounding box center [493, 264] width 20 height 20
type input "[DATE] to [DATE]"
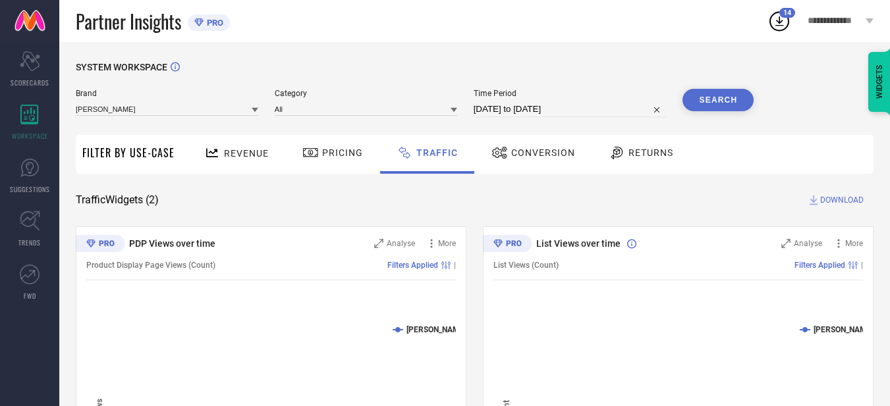
click at [720, 107] on button "Search" at bounding box center [717, 100] width 71 height 22
click at [591, 103] on input "[DATE] to [DATE]" at bounding box center [570, 109] width 193 height 16
select select "8"
select select "2025"
select select "9"
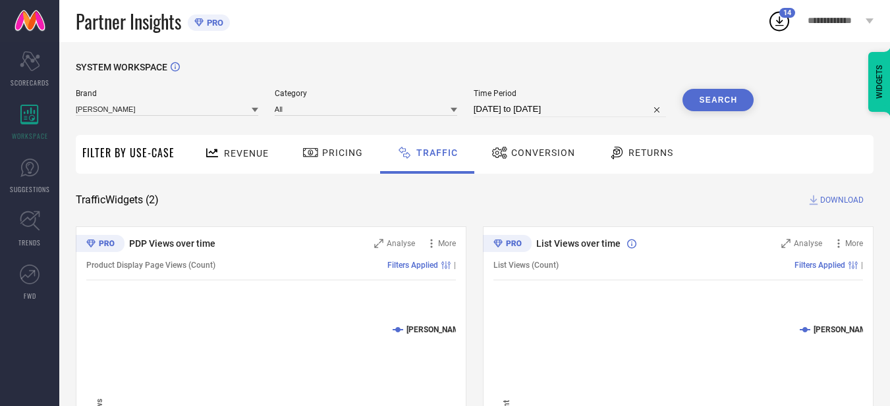
select select "2025"
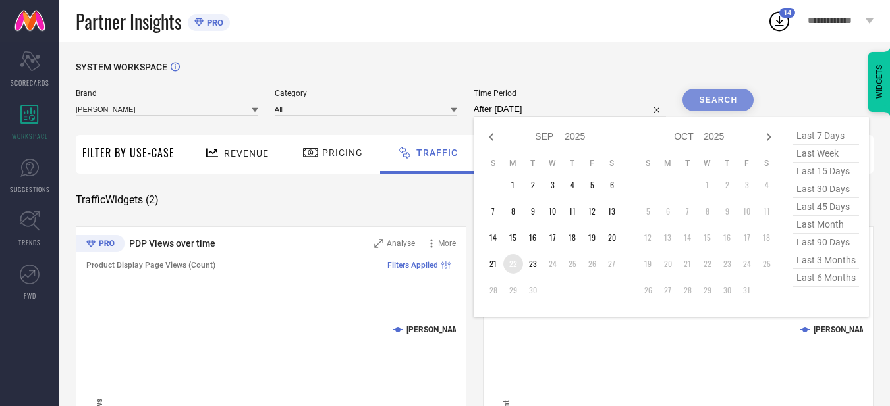
click at [512, 261] on td "22" at bounding box center [513, 264] width 20 height 20
type input "[DATE] to [DATE]"
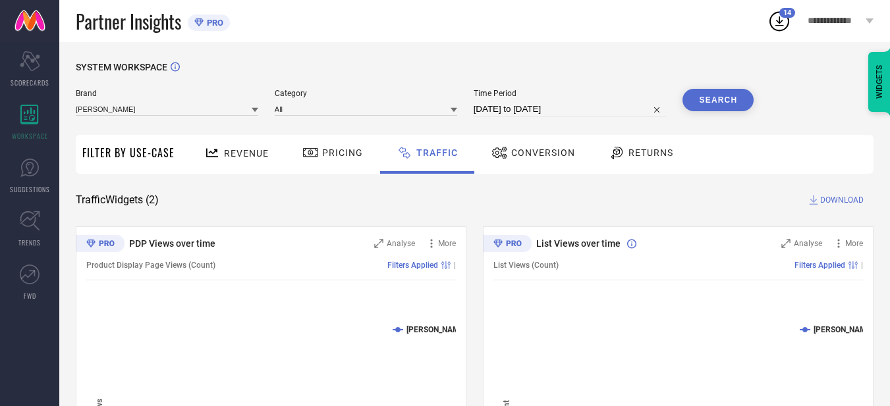
click at [707, 97] on button "Search" at bounding box center [717, 100] width 71 height 22
select select "8"
select select "2025"
select select "9"
select select "2025"
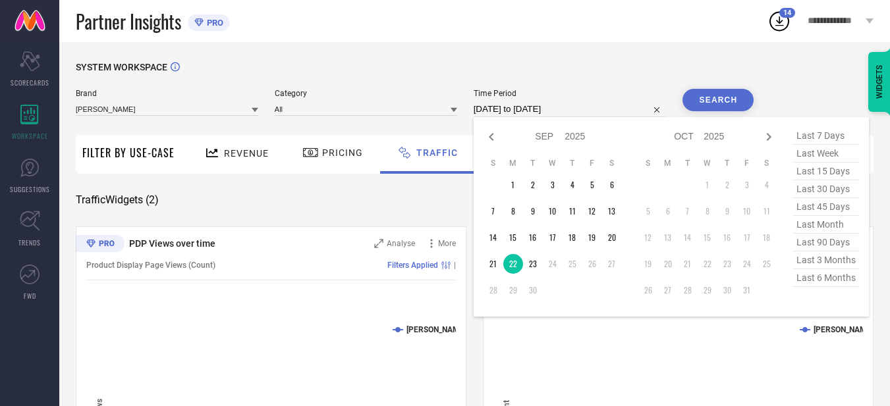
click at [593, 104] on input "[DATE] to [DATE]" at bounding box center [570, 109] width 193 height 16
click at [535, 267] on td "23" at bounding box center [533, 264] width 20 height 20
type input "[DATE] to [DATE]"
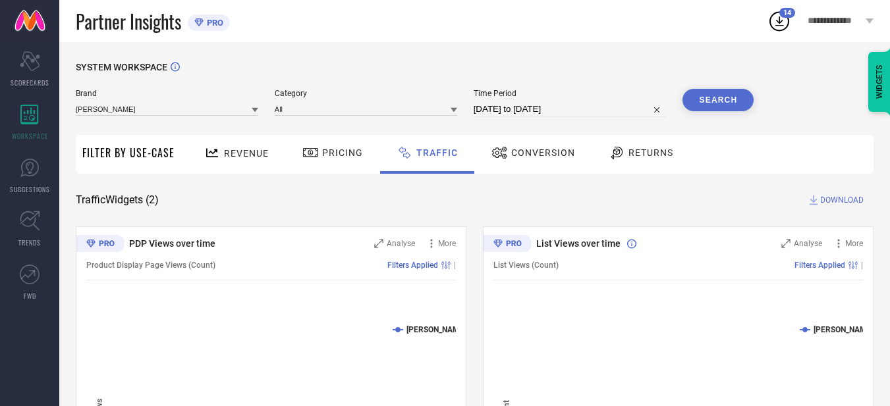
click at [733, 103] on button "Search" at bounding box center [717, 100] width 71 height 22
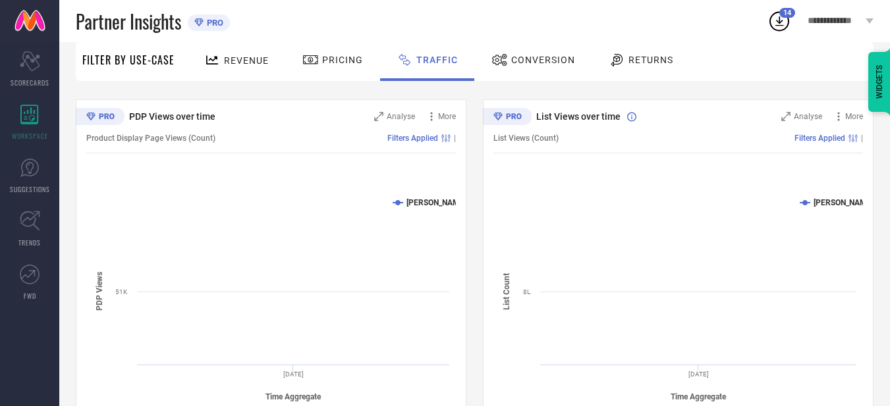
scroll to position [128, 0]
